Goal: Transaction & Acquisition: Book appointment/travel/reservation

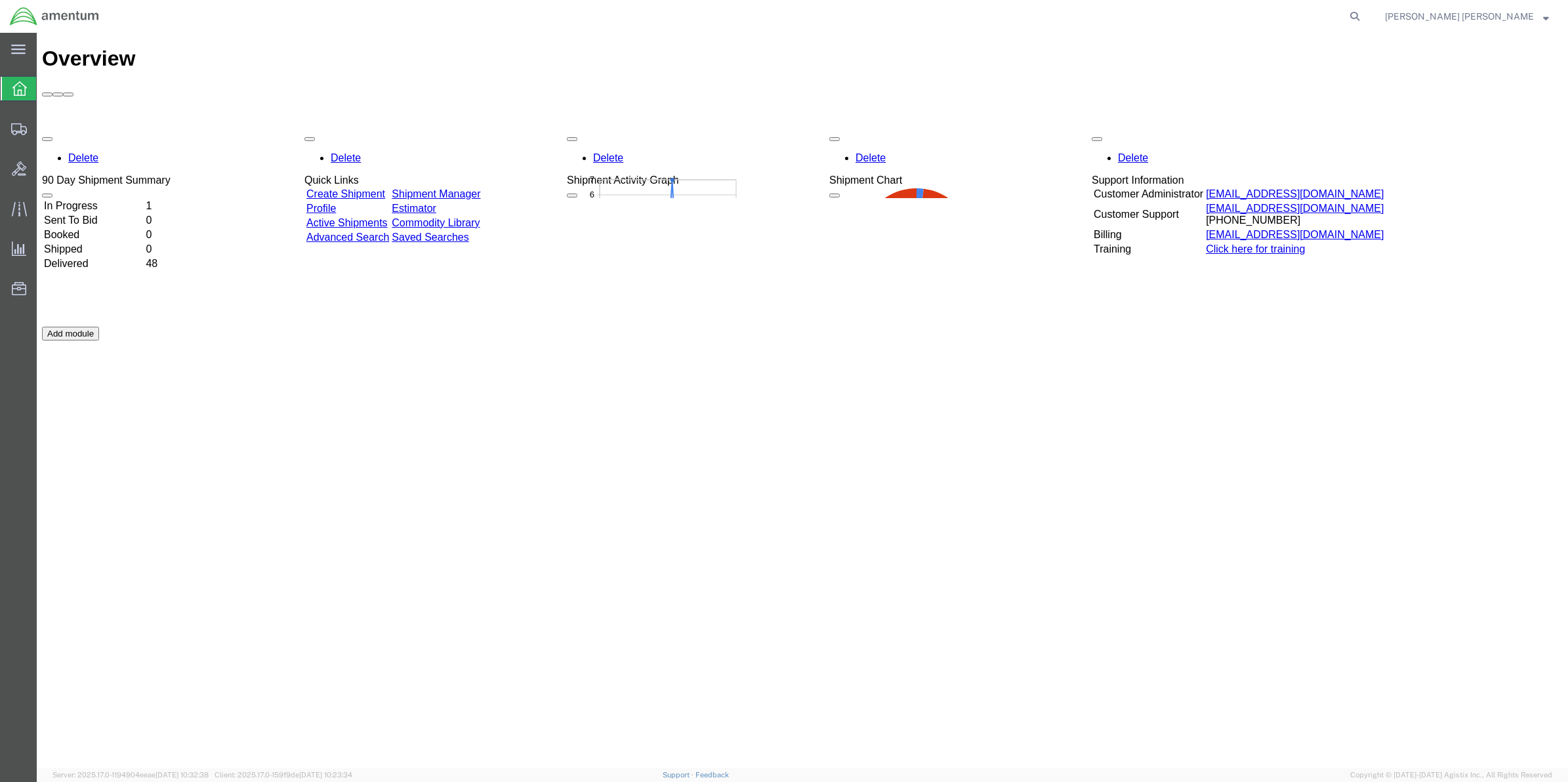
click at [480, 189] on link "Shipment Manager" at bounding box center [436, 194] width 89 height 12
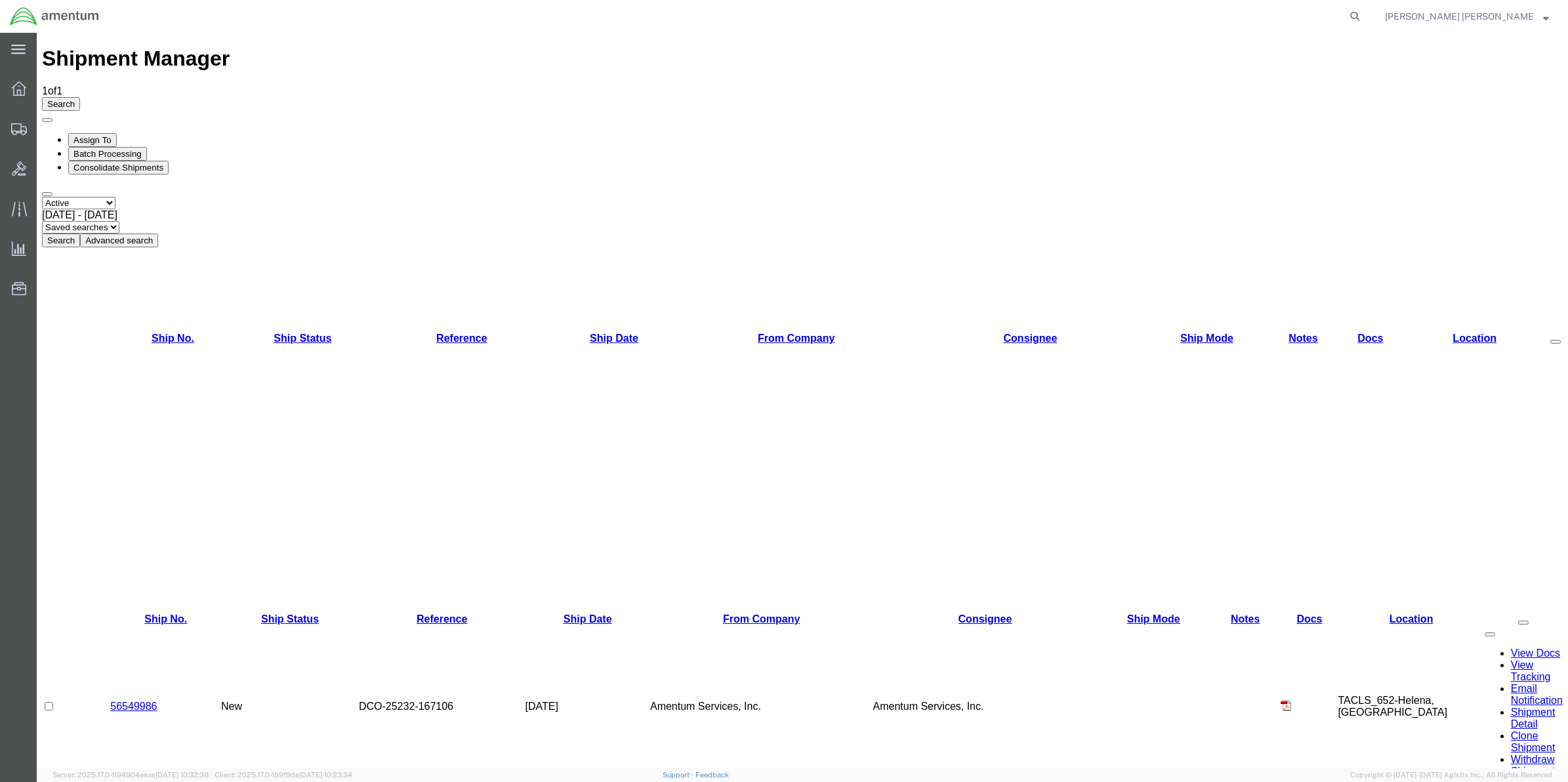
click at [141, 701] on link "56549986" at bounding box center [133, 706] width 47 height 12
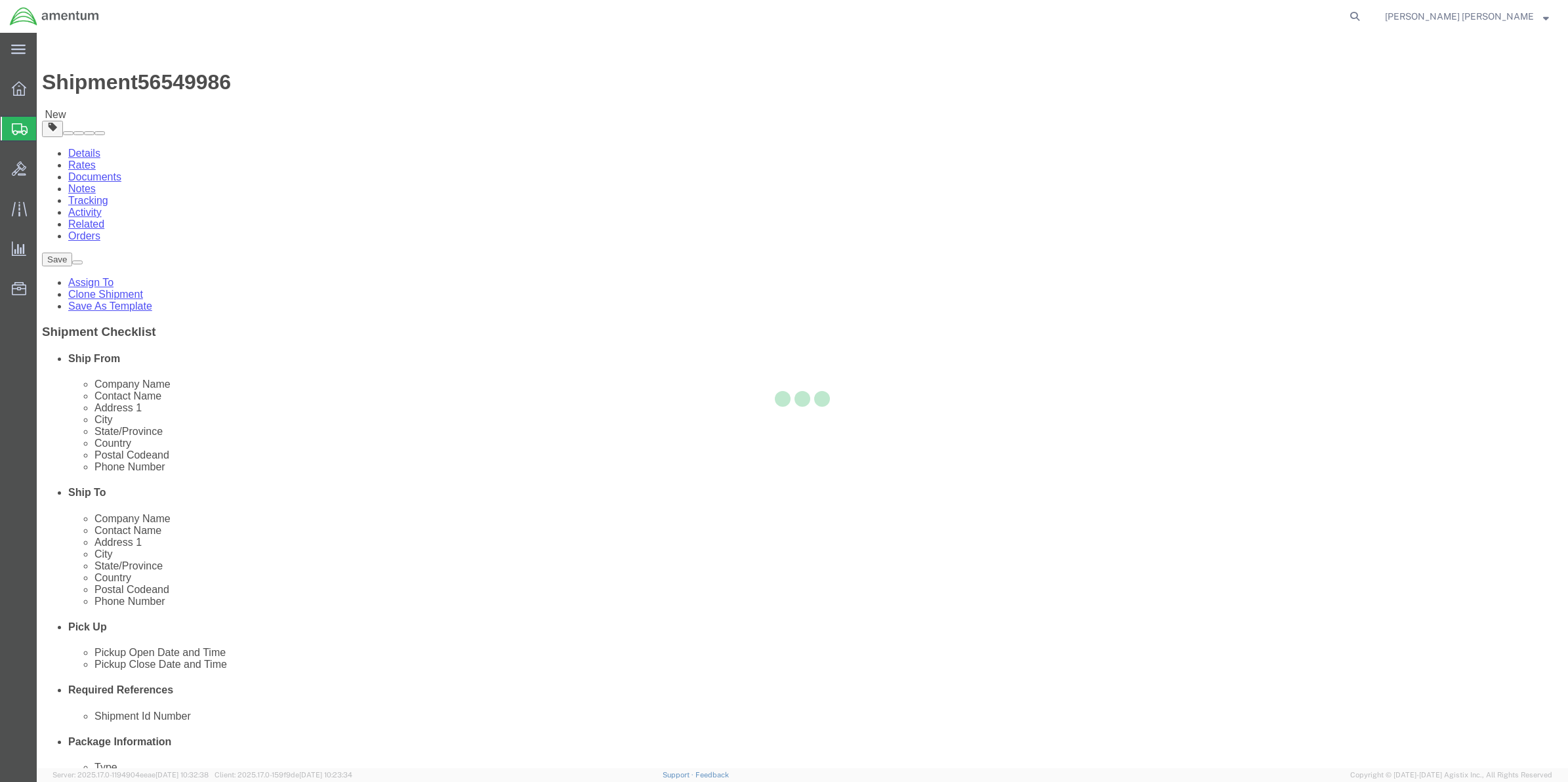
select select "42725"
select select "42668"
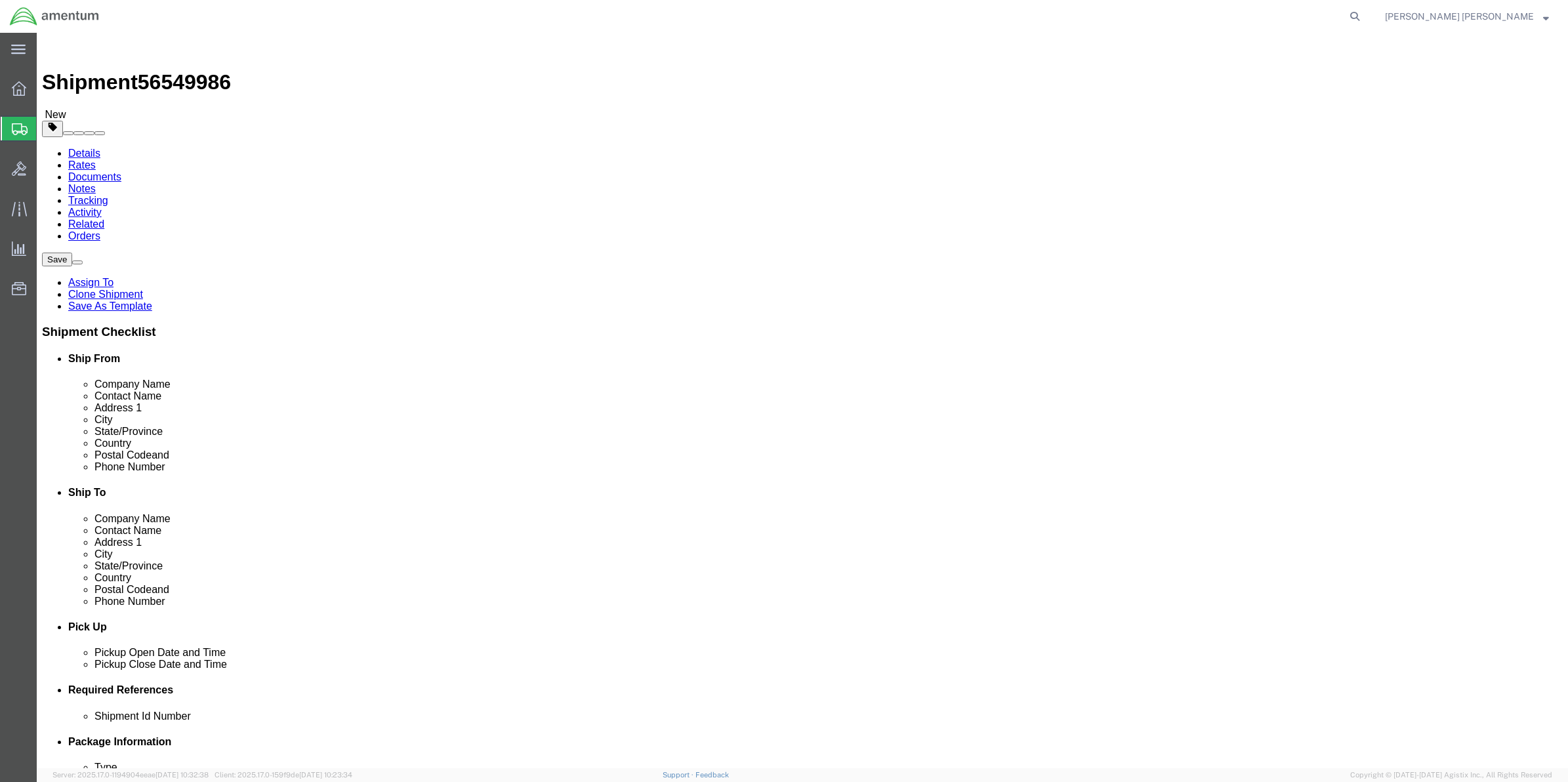
click button "Rate Shipment"
